Goal: Check status: Check status

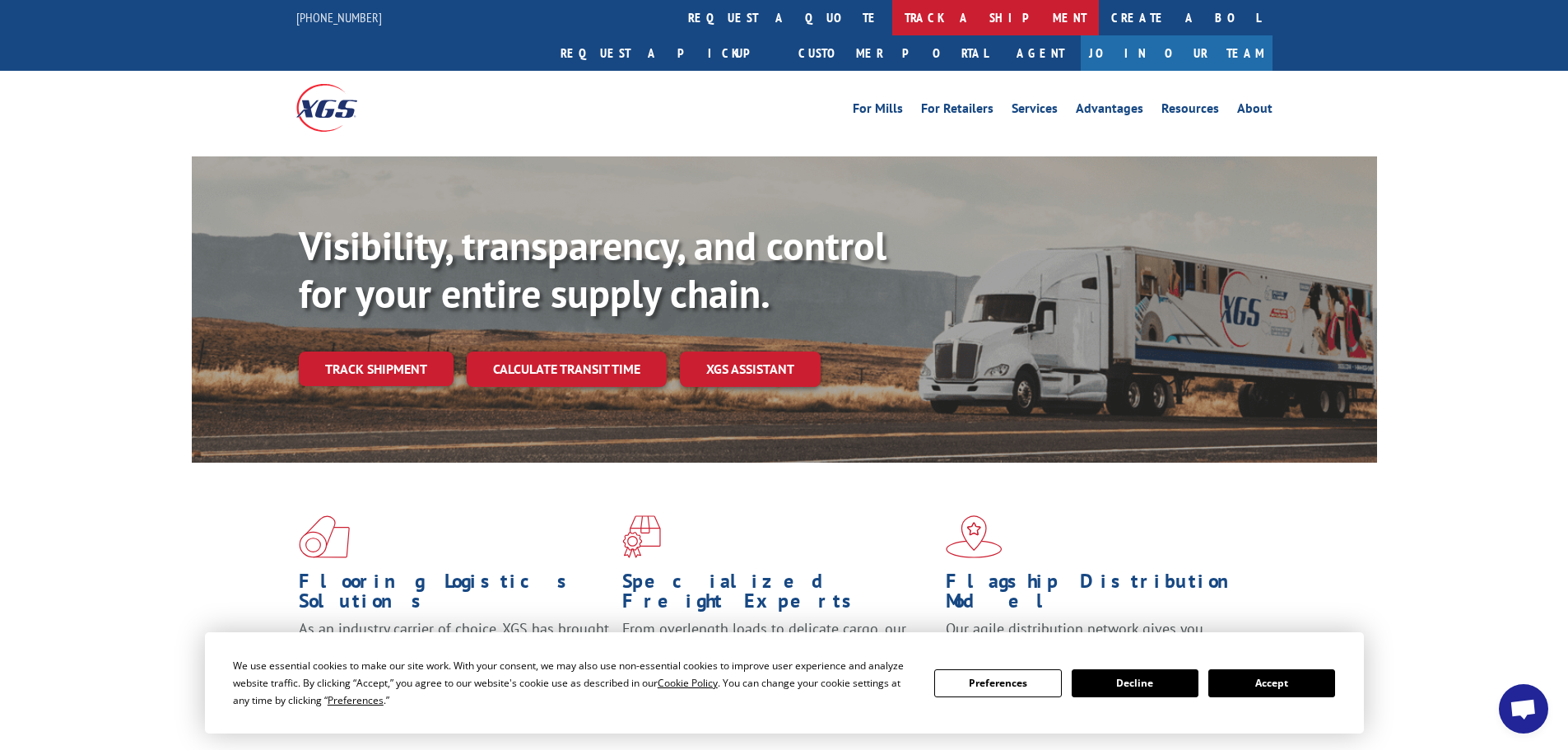
click at [892, 25] on link "track a shipment" at bounding box center [995, 18] width 207 height 35
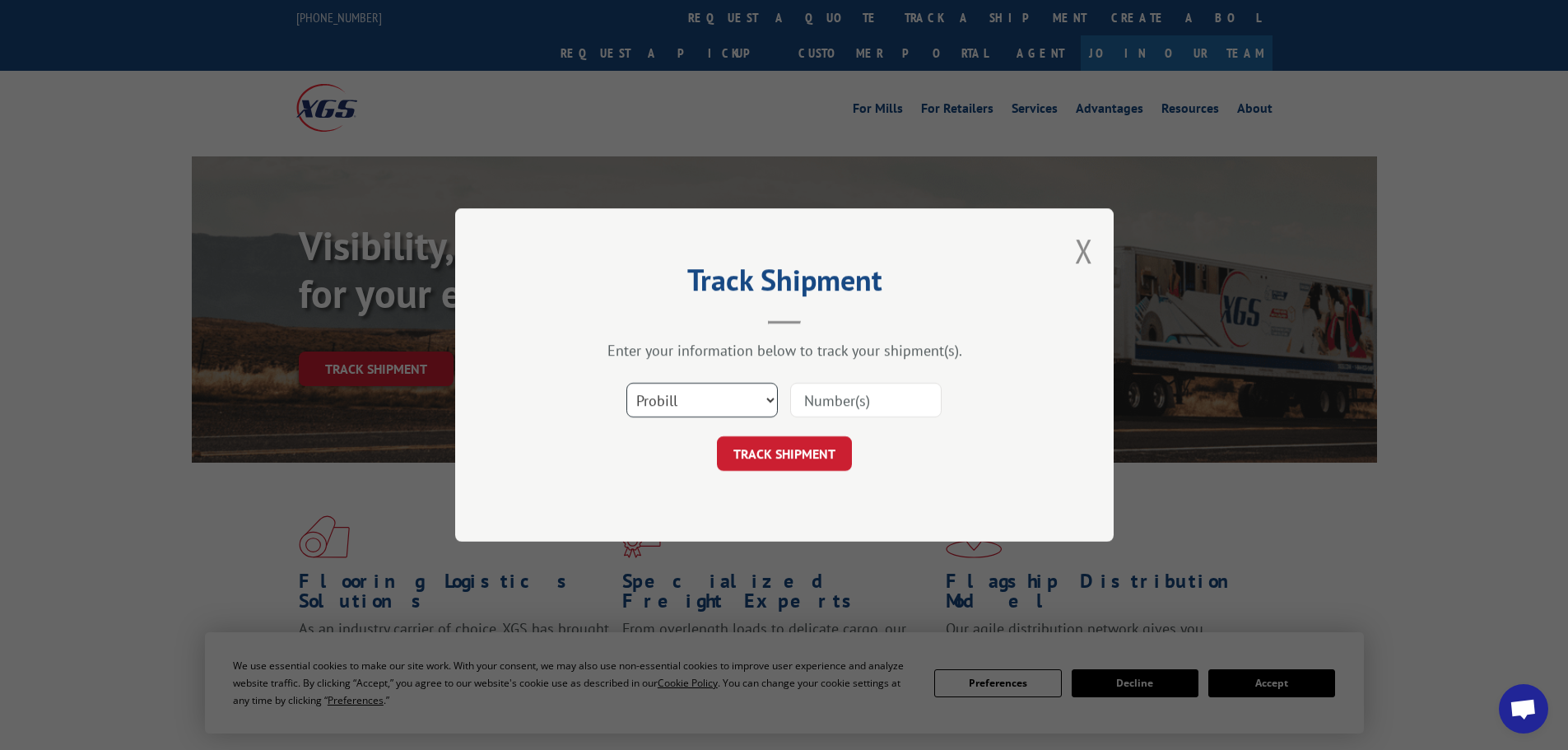
click at [704, 406] on select "Select category... Probill BOL PO" at bounding box center [702, 400] width 151 height 34
select select "bol"
click at [626, 383] on select "Select category... Probill BOL PO" at bounding box center [702, 400] width 151 height 34
click at [825, 398] on input at bounding box center [865, 400] width 151 height 34
paste input "5567028"
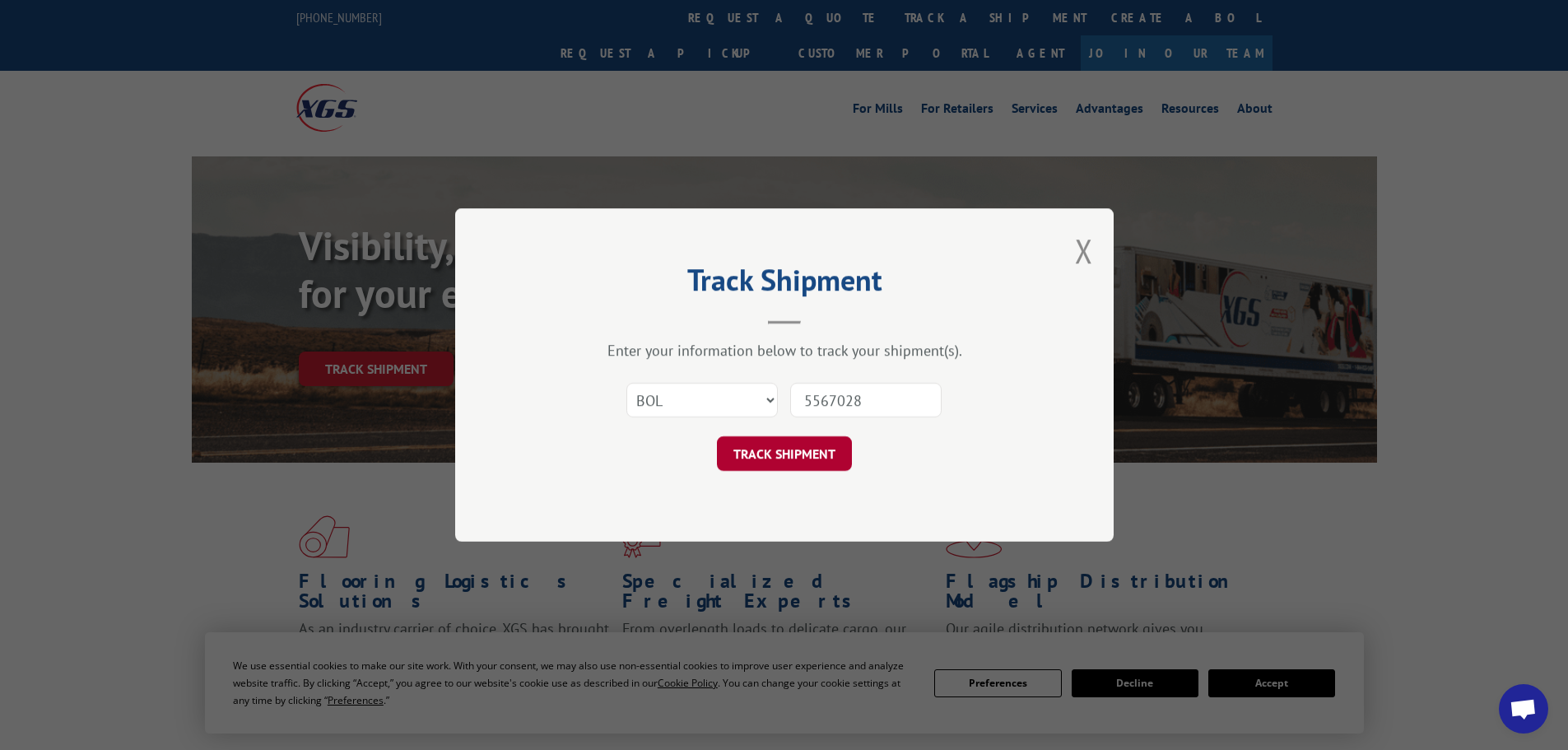
type input "5567028"
click at [810, 466] on button "TRACK SHIPMENT" at bounding box center [785, 454] width 135 height 34
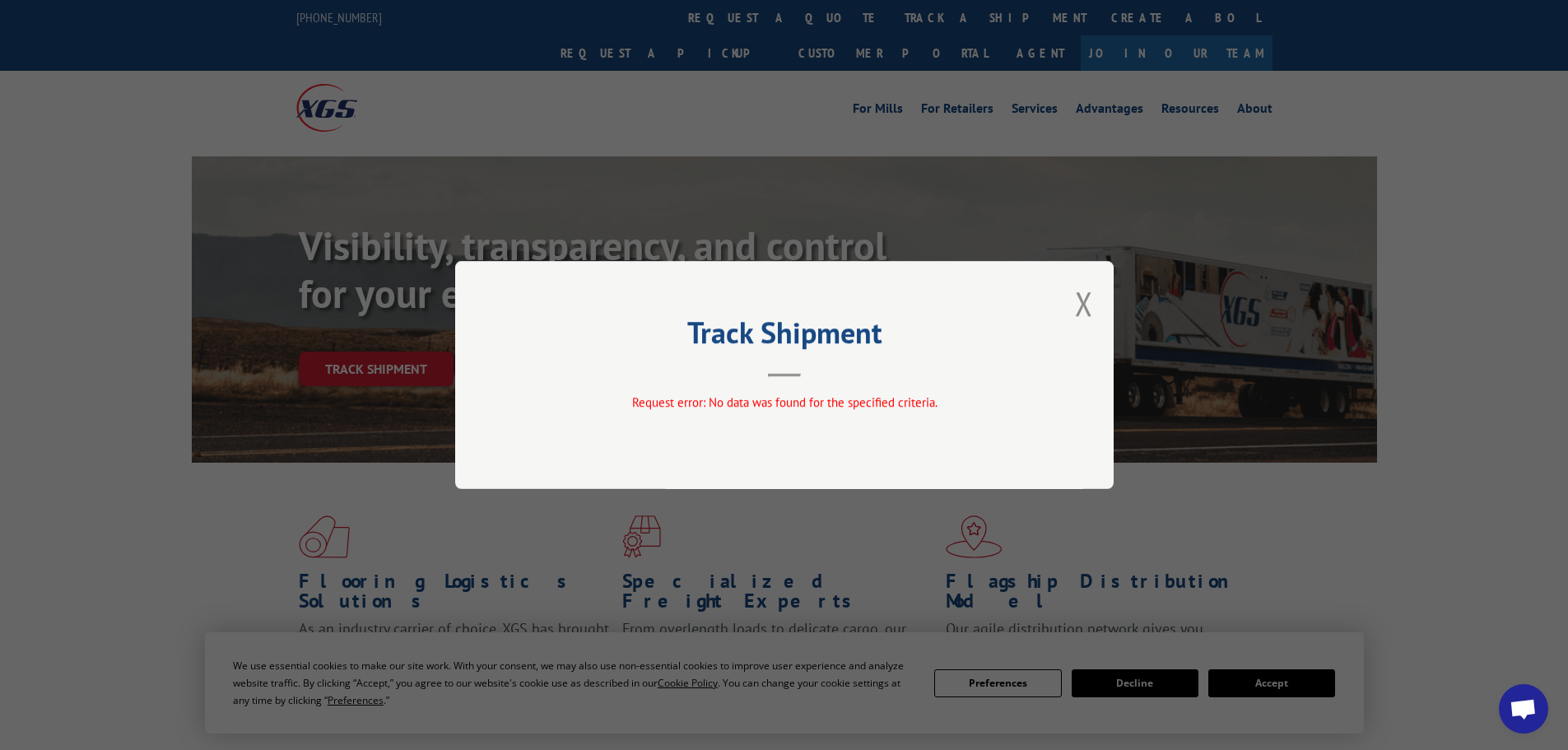
click at [1100, 295] on div "Track Shipment Request error: No data was found for the specified criteria." at bounding box center [784, 375] width 658 height 228
click at [1089, 298] on button "Close modal" at bounding box center [1084, 303] width 18 height 43
